Goal: Task Accomplishment & Management: Complete application form

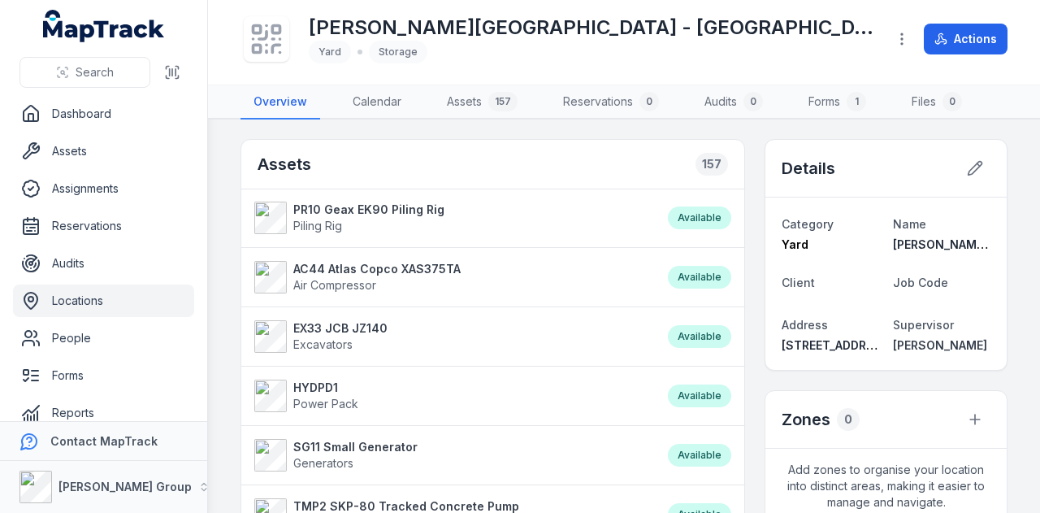
scroll to position [92, 0]
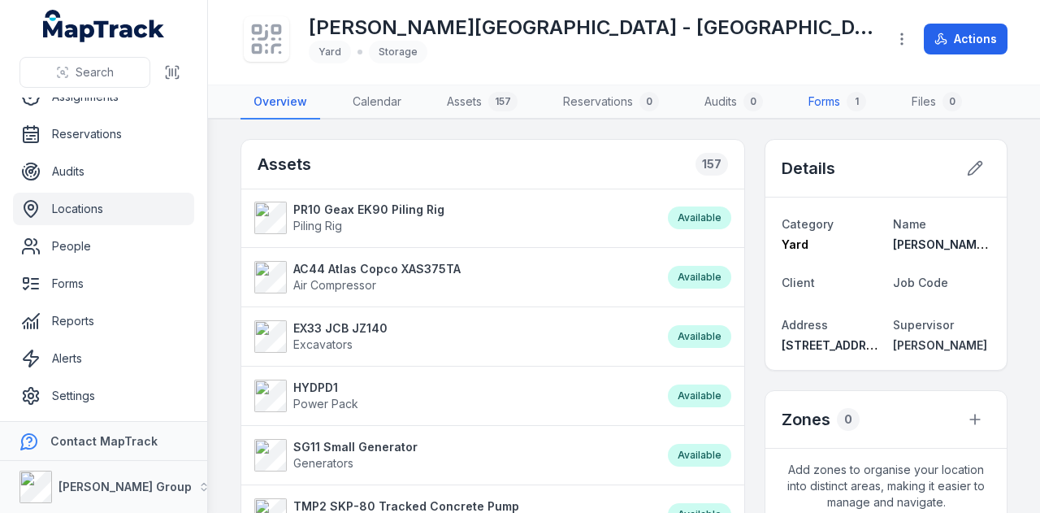
click at [837, 102] on link "Forms 1" at bounding box center [838, 102] width 84 height 34
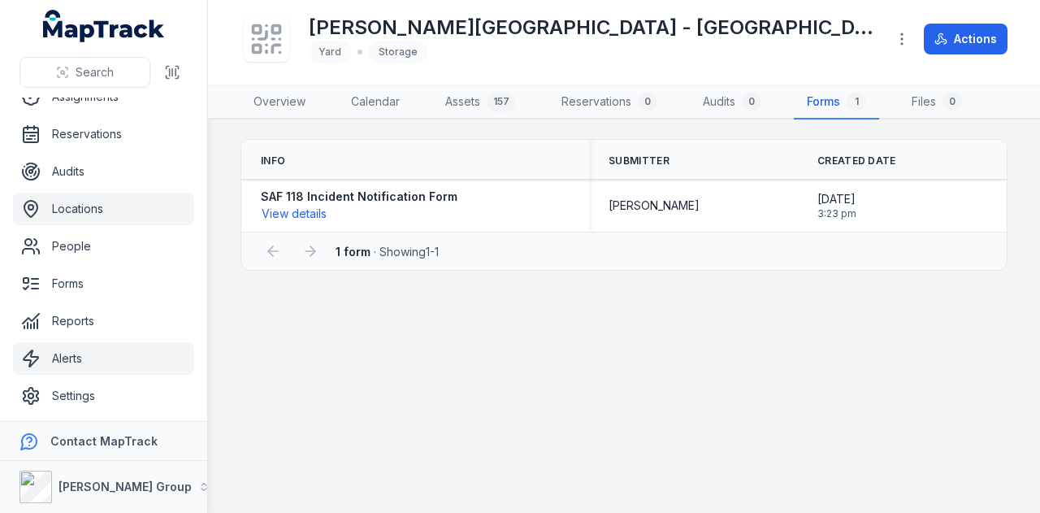
click at [128, 360] on link "Alerts" at bounding box center [103, 358] width 181 height 33
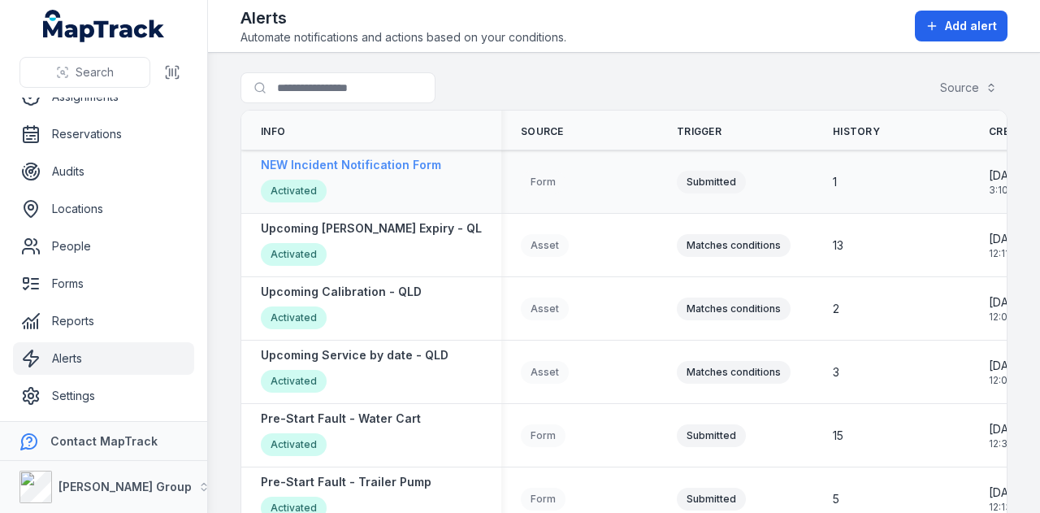
click at [359, 172] on strong "NEW Incident Notification Form" at bounding box center [351, 165] width 180 height 16
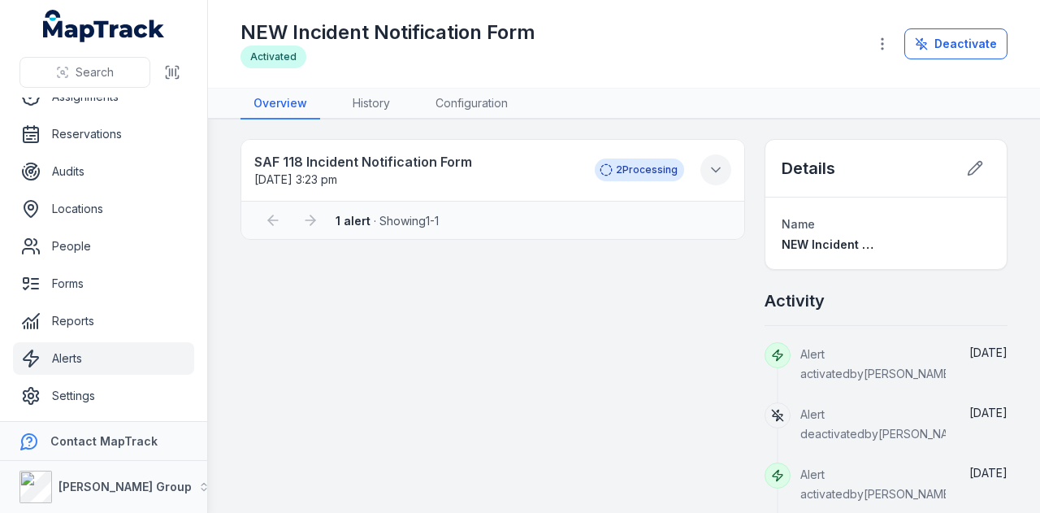
click at [708, 175] on icon at bounding box center [716, 170] width 16 height 16
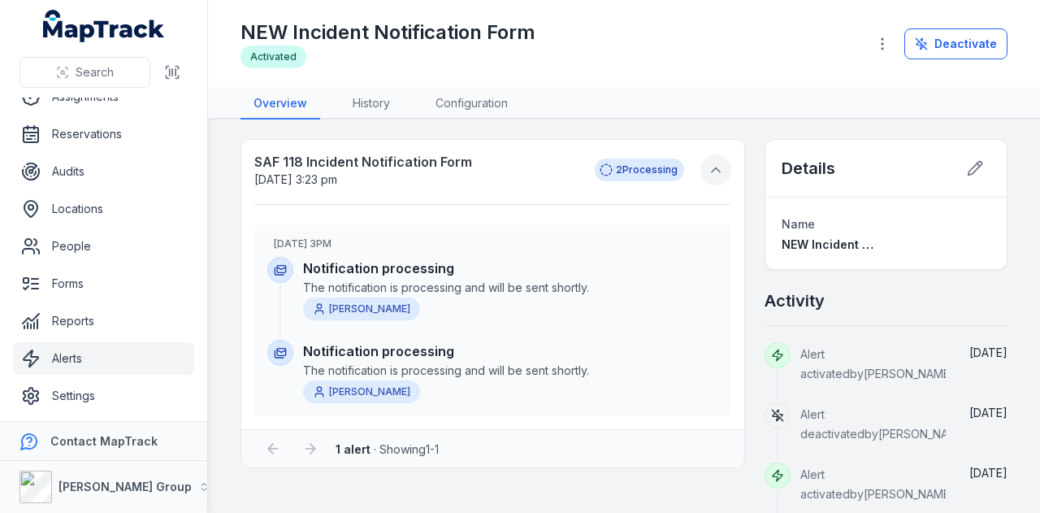
click at [712, 172] on icon at bounding box center [716, 170] width 8 height 4
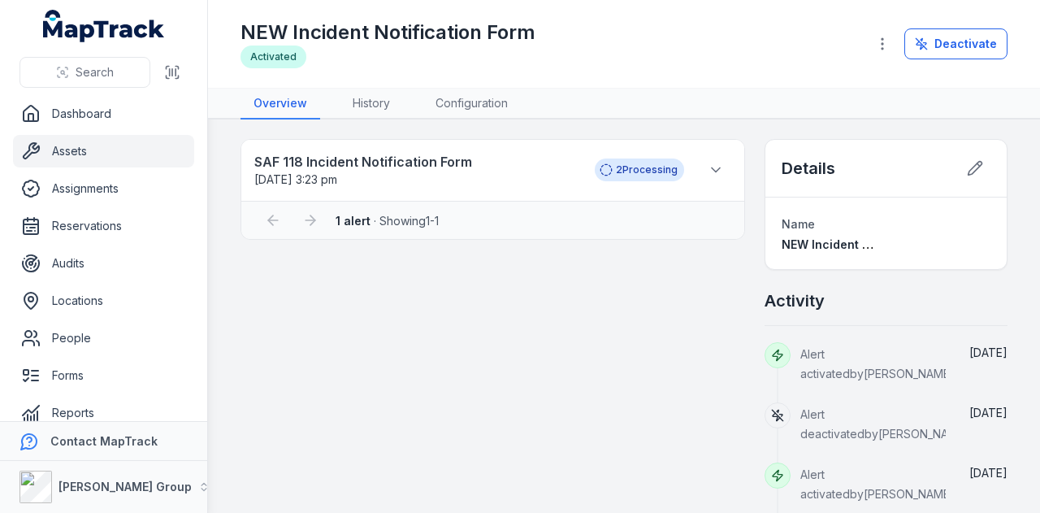
click at [149, 162] on link "Assets" at bounding box center [103, 151] width 181 height 33
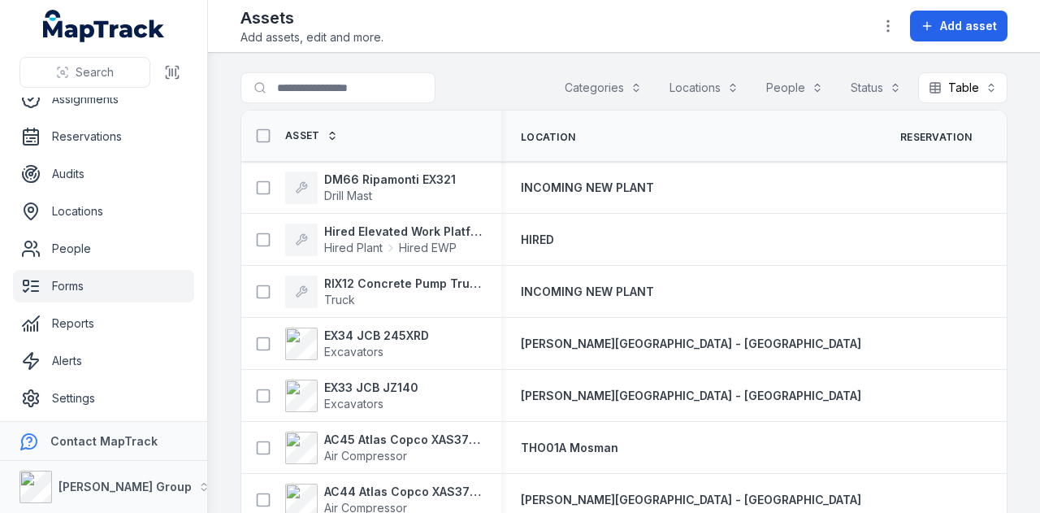
scroll to position [92, 0]
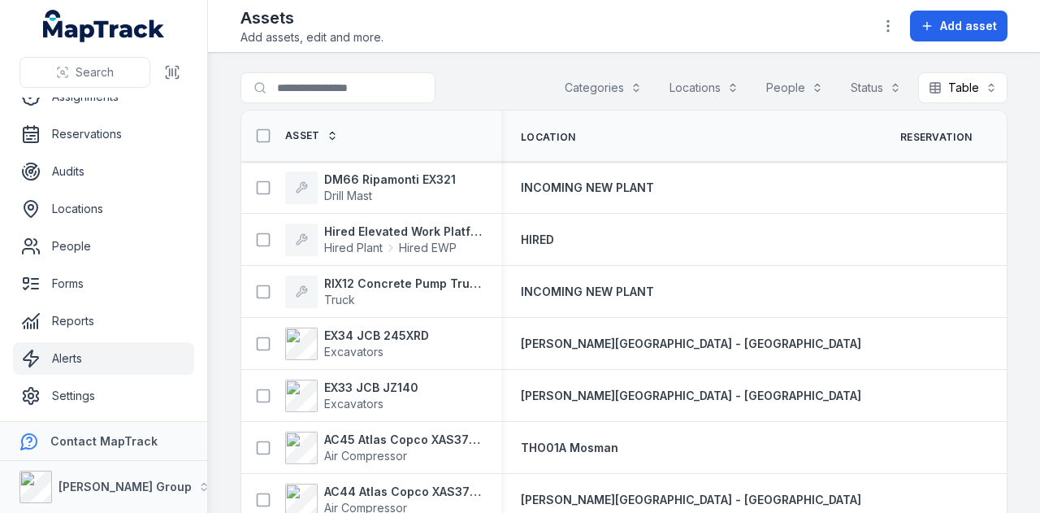
click at [125, 365] on link "Alerts" at bounding box center [103, 358] width 181 height 33
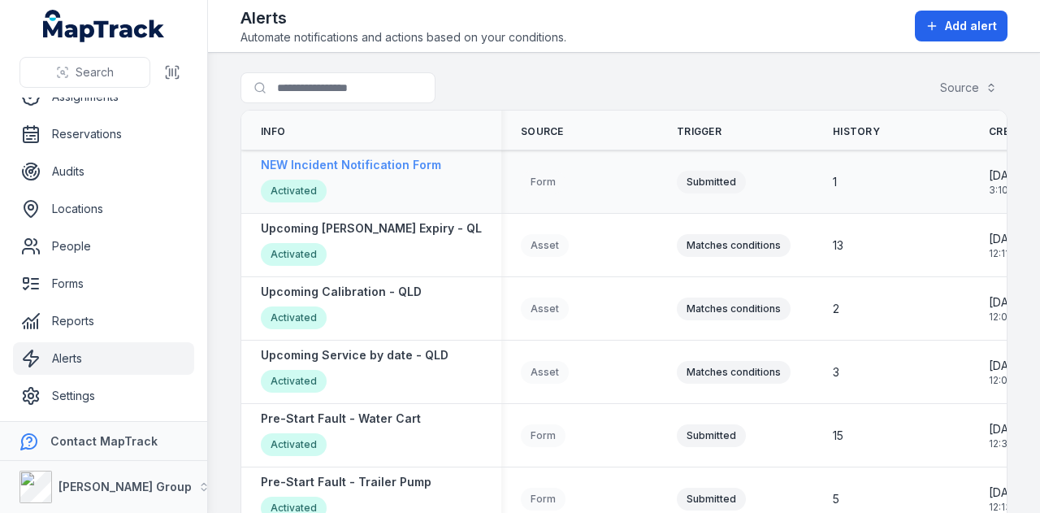
click at [386, 167] on strong "NEW Incident Notification Form" at bounding box center [351, 165] width 180 height 16
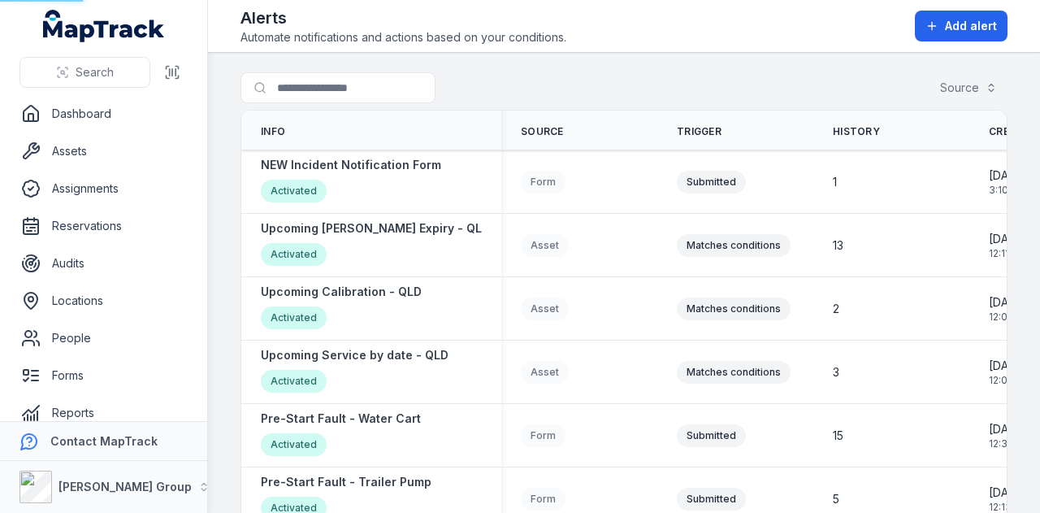
scroll to position [92, 0]
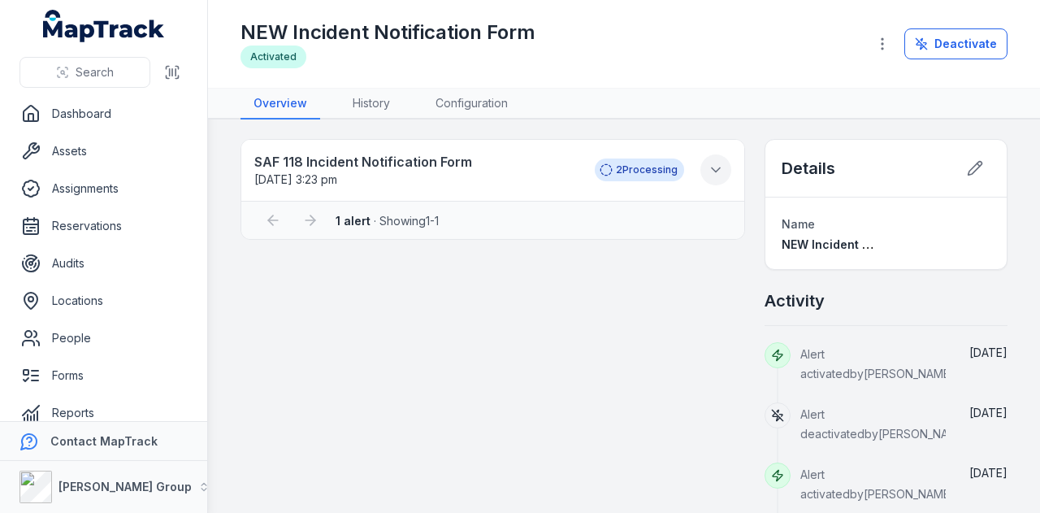
click at [710, 175] on icon at bounding box center [716, 170] width 16 height 16
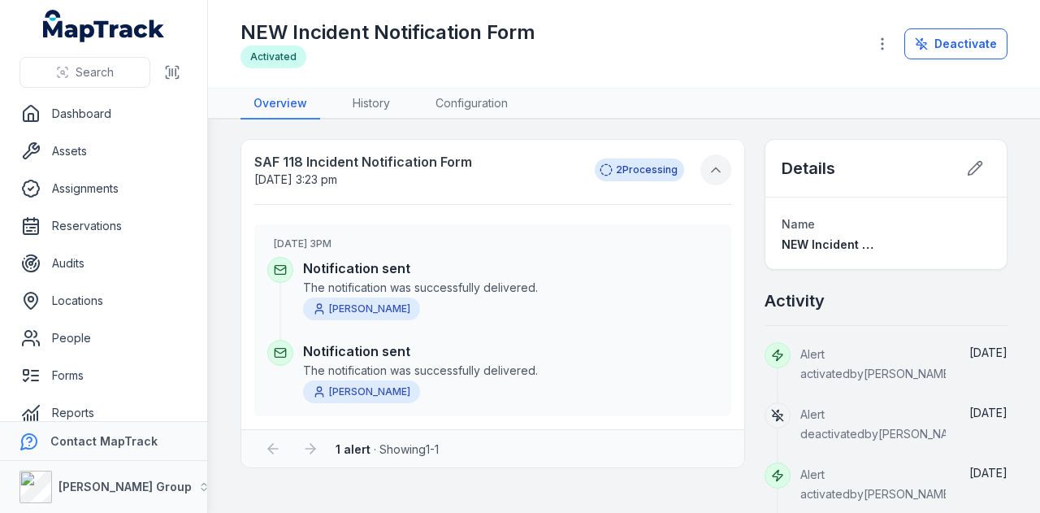
click at [708, 173] on icon at bounding box center [716, 170] width 16 height 16
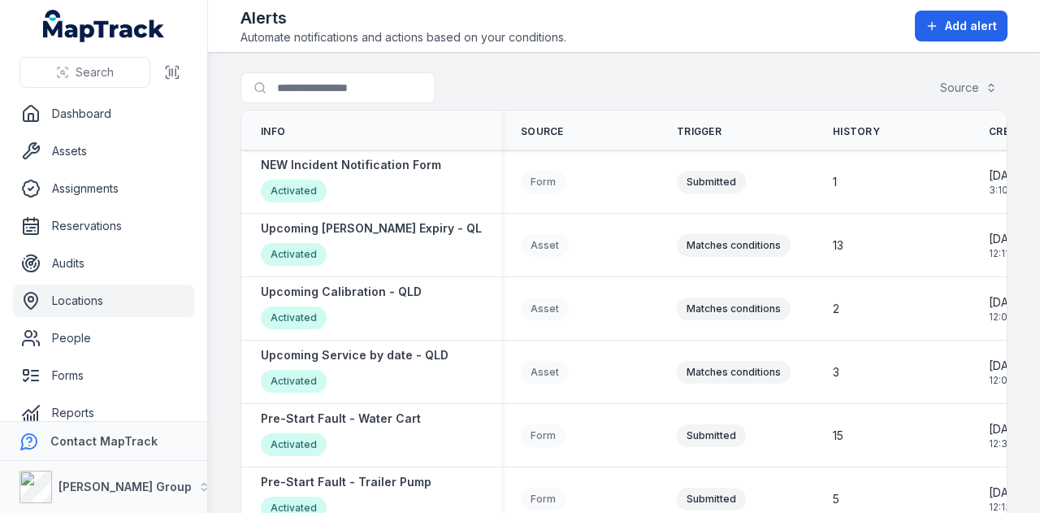
click at [128, 300] on link "Locations" at bounding box center [103, 301] width 181 height 33
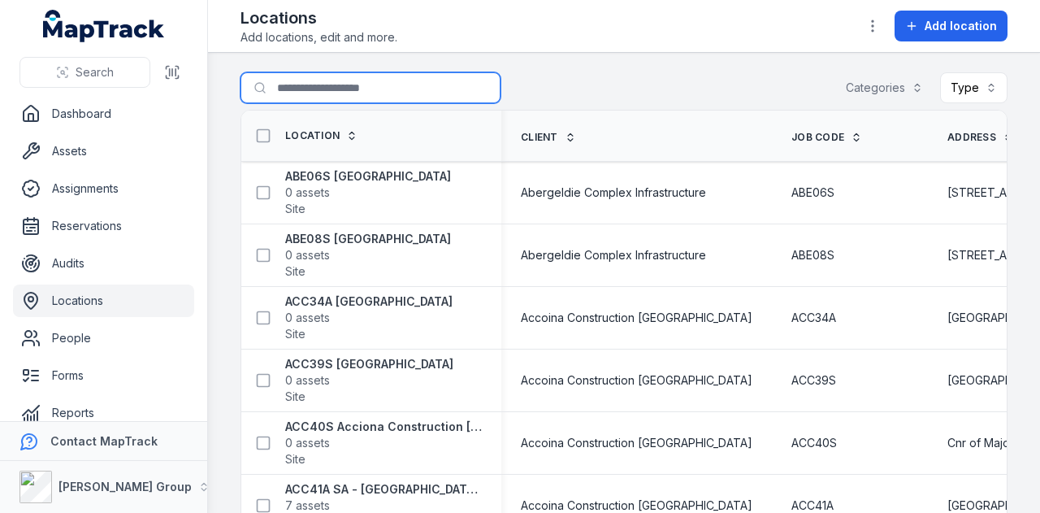
click at [372, 87] on input "Search for locations" at bounding box center [371, 87] width 260 height 31
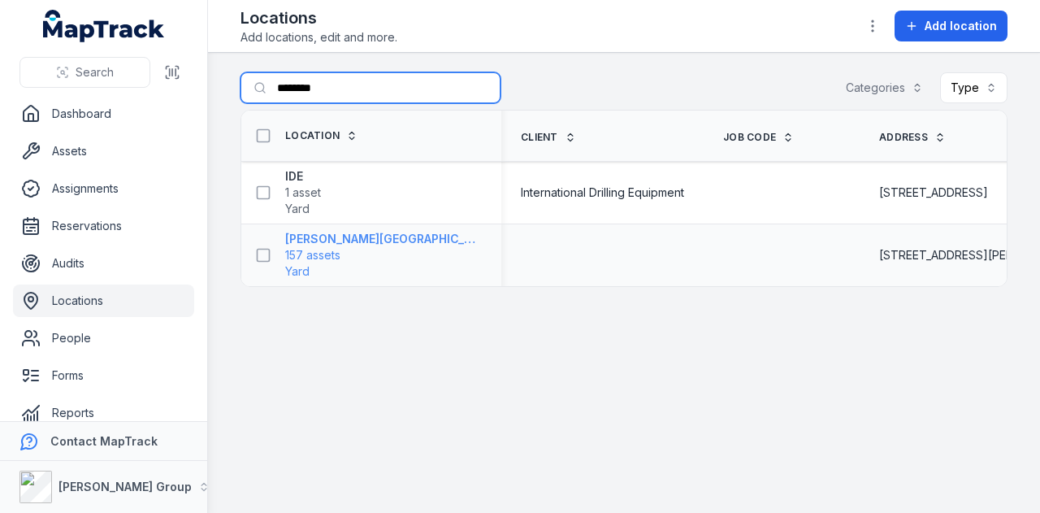
type input "********"
click at [358, 232] on strong "[PERSON_NAME][GEOGRAPHIC_DATA] - [GEOGRAPHIC_DATA]" at bounding box center [383, 239] width 197 height 16
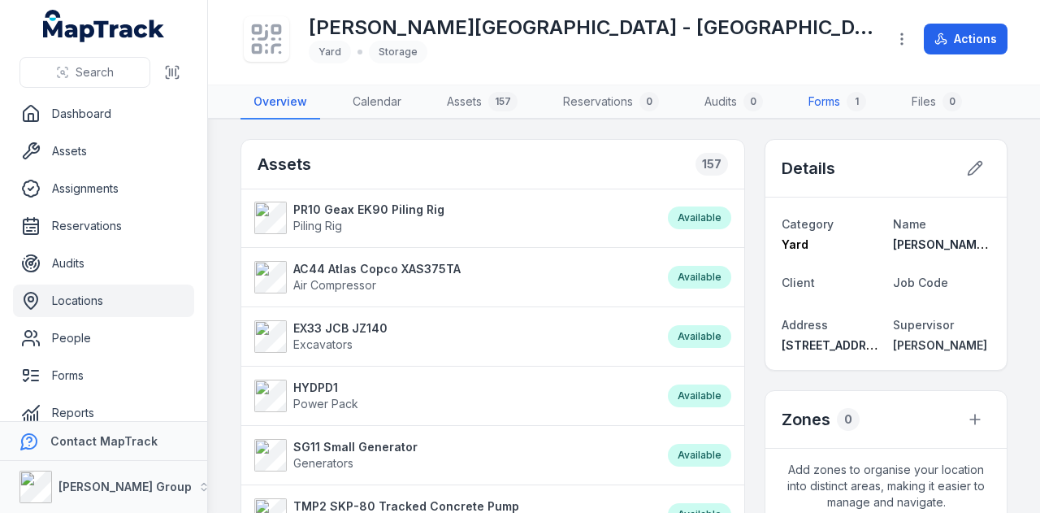
click at [816, 105] on link "Forms 1" at bounding box center [838, 102] width 84 height 34
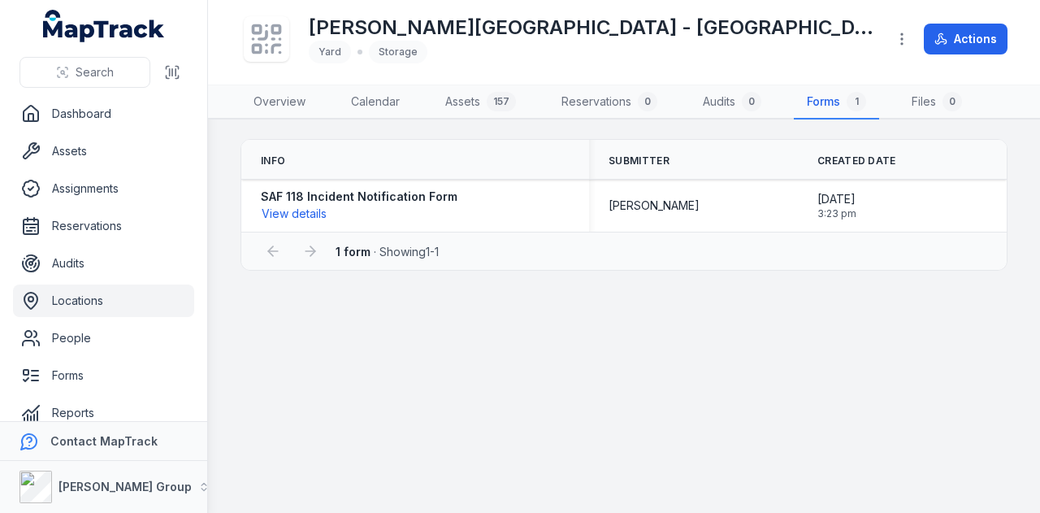
click at [791, 232] on div "1 form · Showing 1 - 1" at bounding box center [624, 251] width 766 height 38
click at [116, 114] on link "Dashboard" at bounding box center [103, 114] width 181 height 33
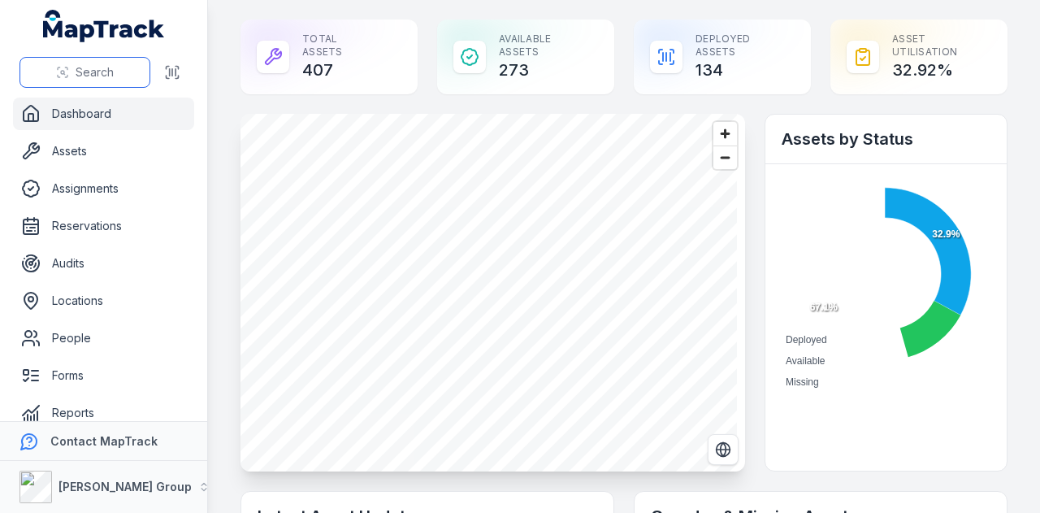
click at [95, 75] on span "Search" at bounding box center [95, 72] width 38 height 16
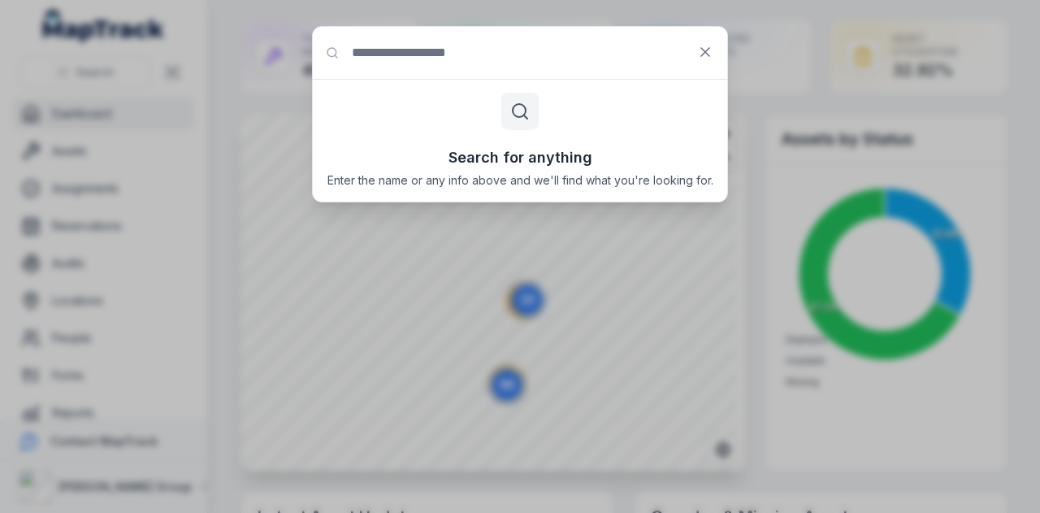
type input "*"
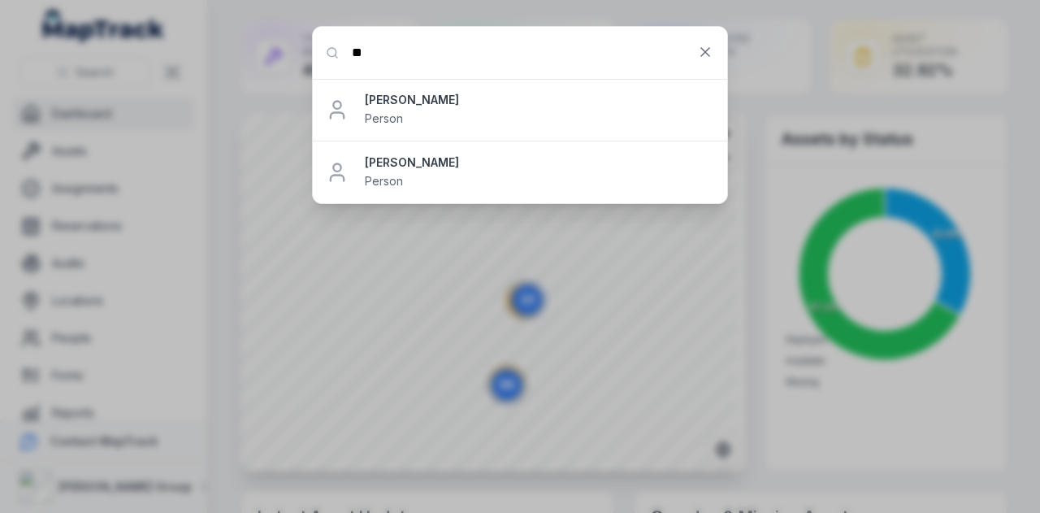
type input "*"
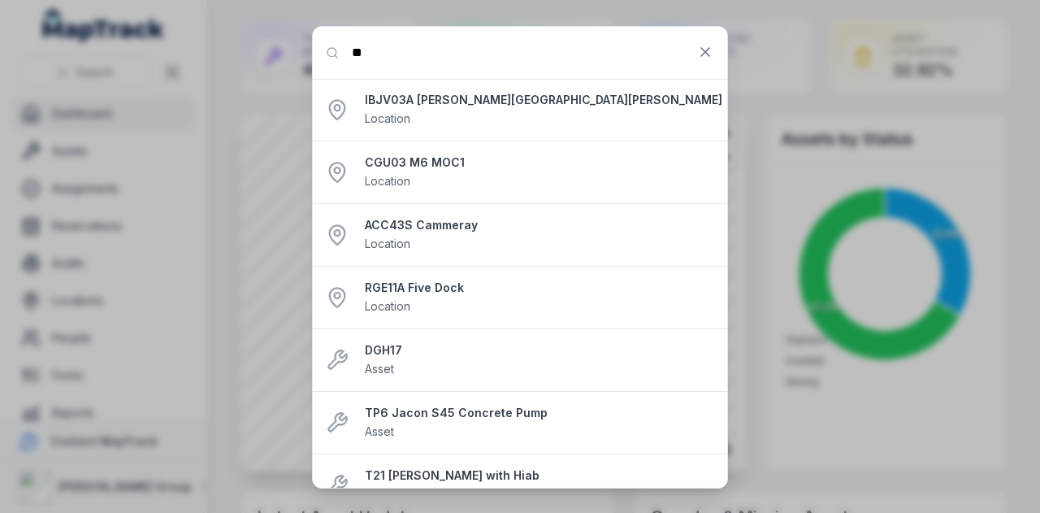
drag, startPoint x: 345, startPoint y: 118, endPoint x: 922, endPoint y: 60, distance: 580.0
click at [345, 118] on icon at bounding box center [337, 109] width 23 height 23
click at [421, 61] on input "**" at bounding box center [520, 53] width 415 height 52
type input "*"
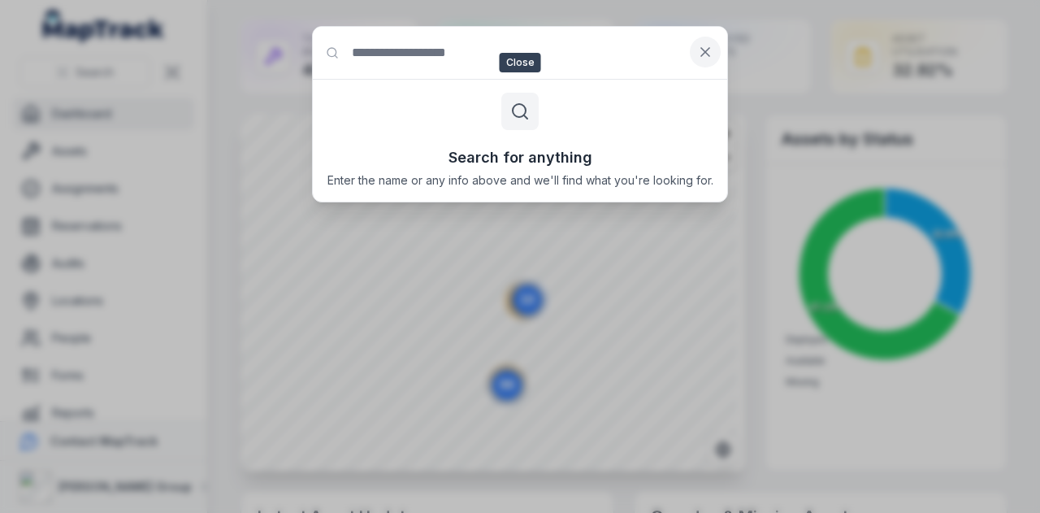
drag, startPoint x: 696, startPoint y: 63, endPoint x: 705, endPoint y: 50, distance: 15.8
click at [698, 61] on button at bounding box center [705, 52] width 31 height 31
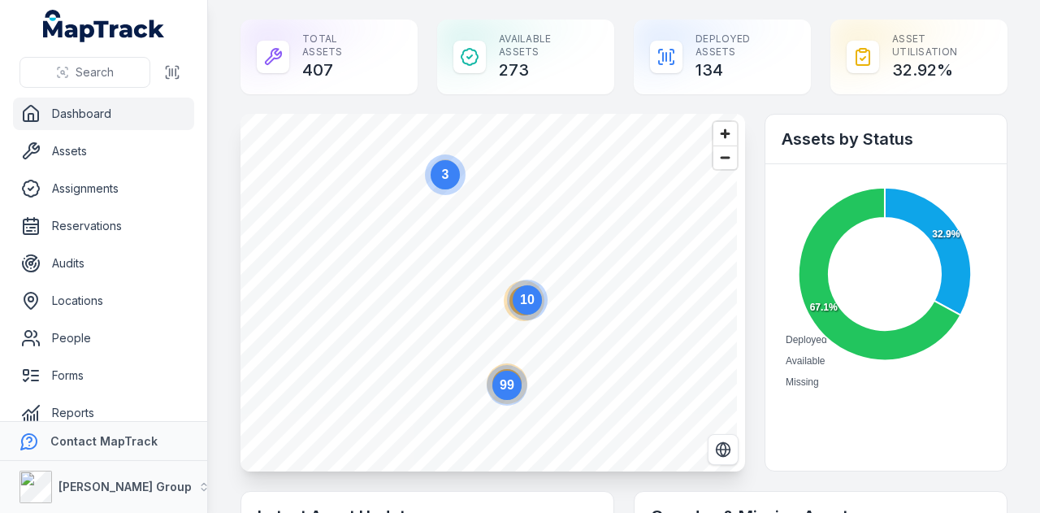
drag, startPoint x: 705, startPoint y: 50, endPoint x: 681, endPoint y: 57, distance: 24.7
click at [704, 50] on div "Deployed Assets 134" at bounding box center [722, 57] width 177 height 75
click at [80, 382] on link "Forms" at bounding box center [103, 375] width 181 height 33
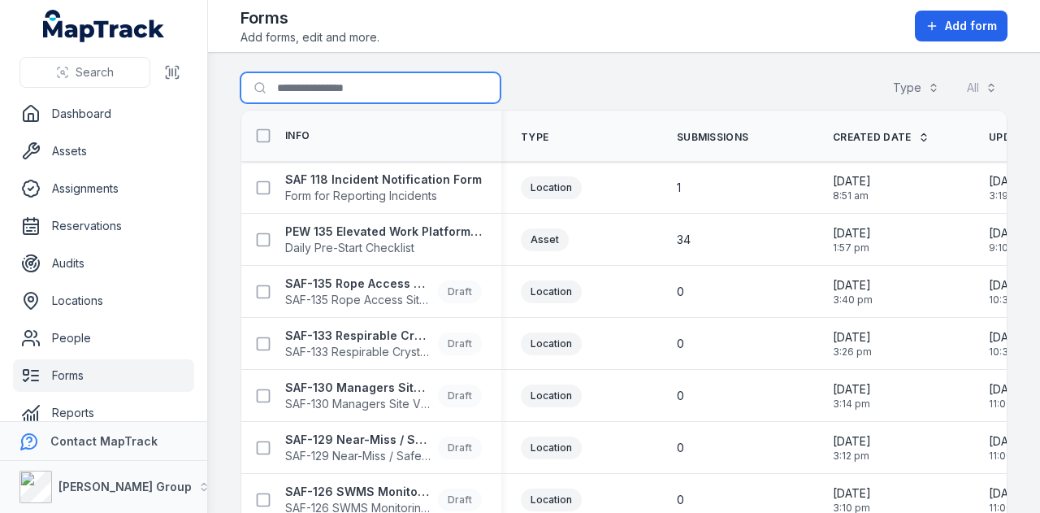
click at [384, 84] on input "Search for forms" at bounding box center [371, 87] width 260 height 31
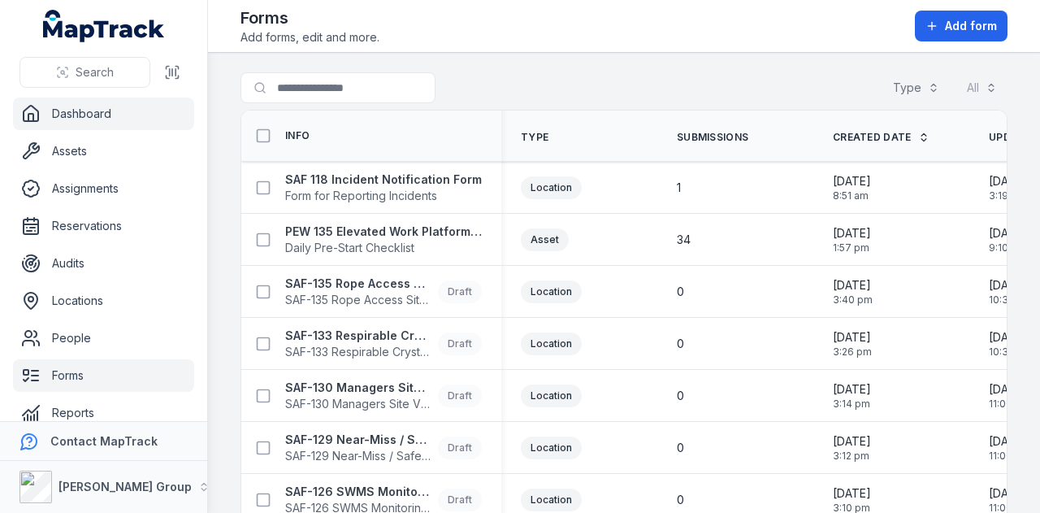
click at [104, 109] on link "Dashboard" at bounding box center [103, 114] width 181 height 33
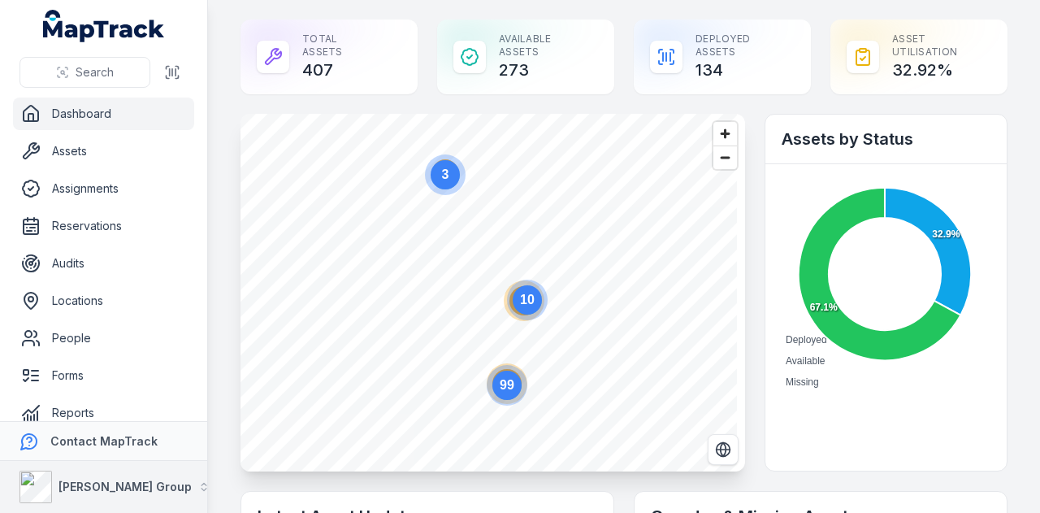
click at [173, 486] on button "[PERSON_NAME] Group" at bounding box center [103, 487] width 207 height 52
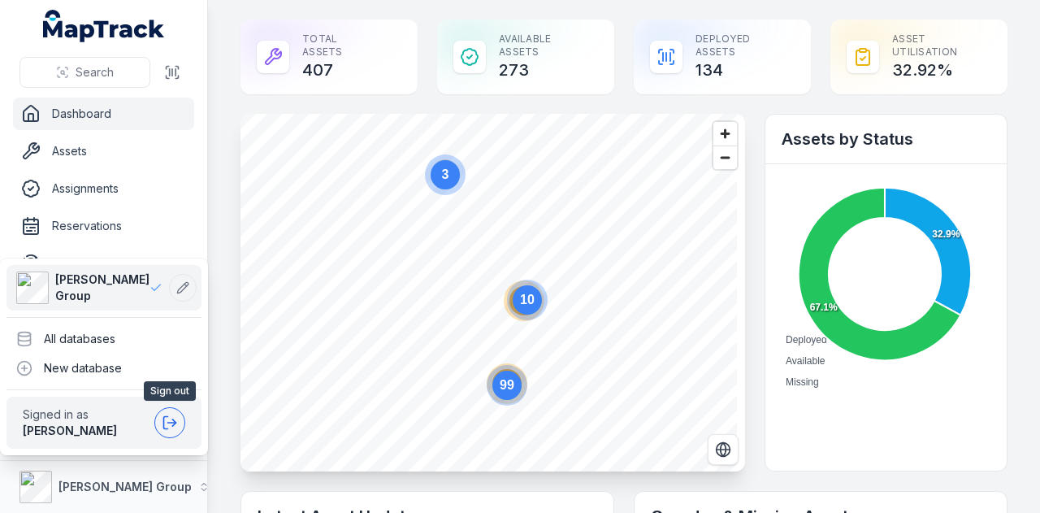
click at [176, 420] on icon at bounding box center [170, 423] width 16 height 16
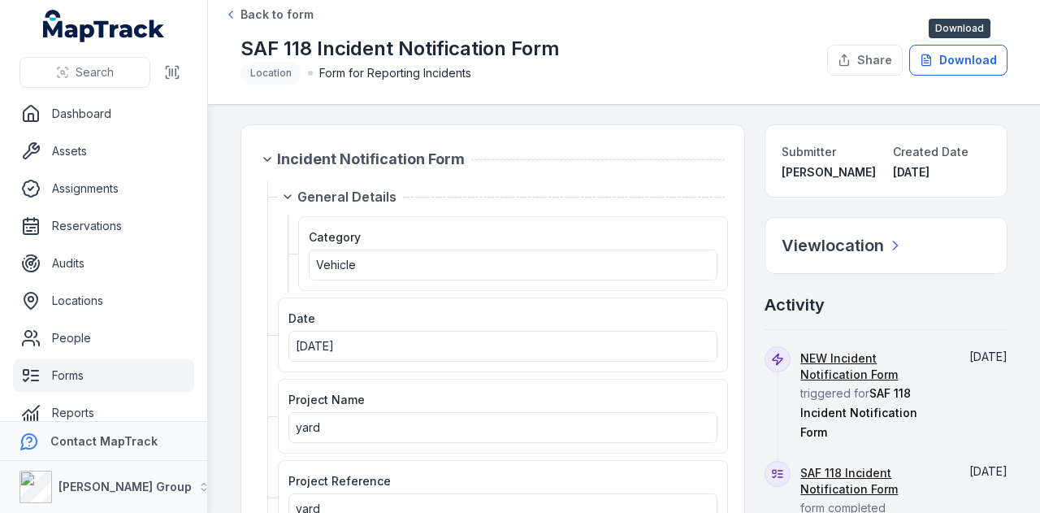
click at [949, 63] on button "Download" at bounding box center [959, 60] width 98 height 31
